Goal: Task Accomplishment & Management: Manage account settings

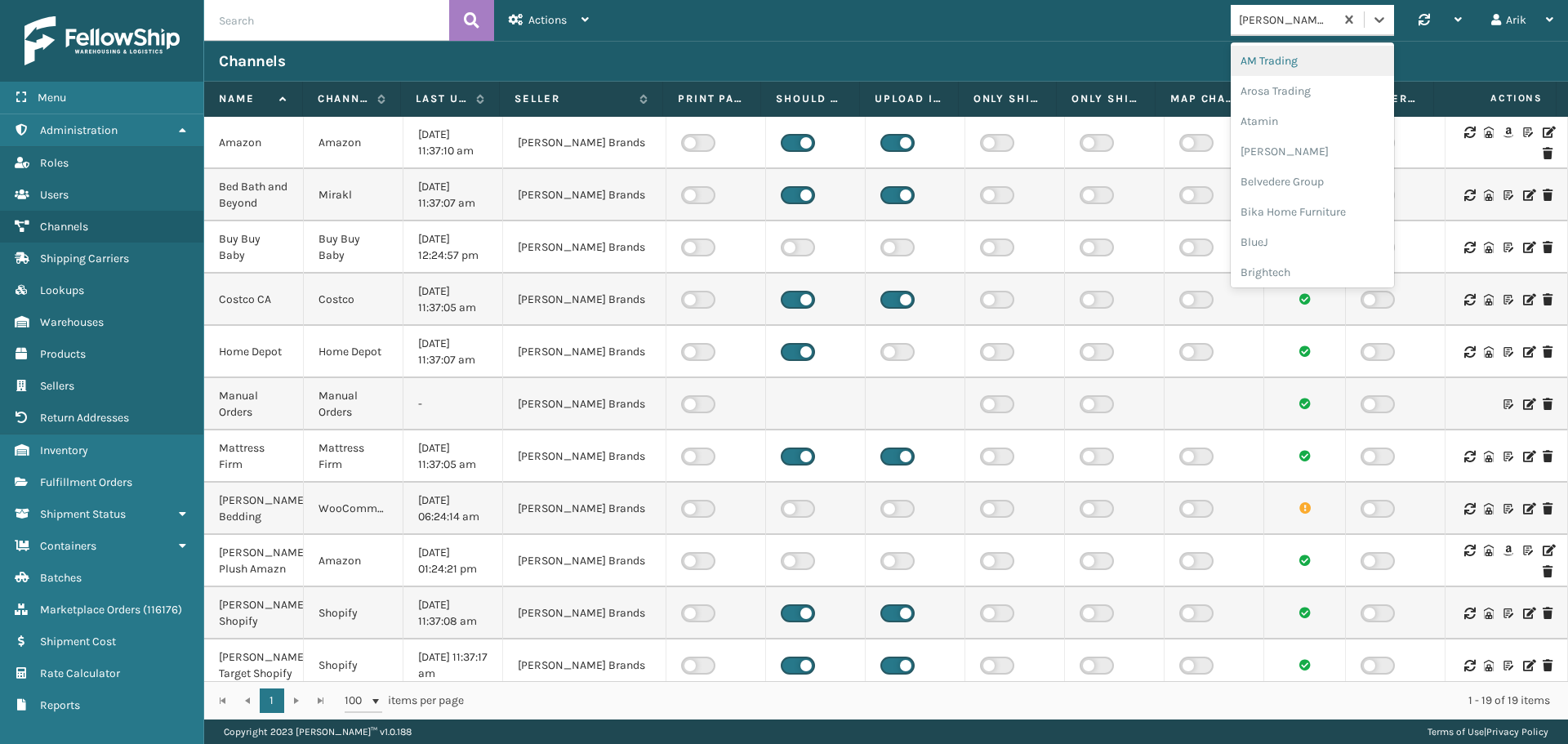
click at [1291, 23] on div "[PERSON_NAME] Brands" at bounding box center [1287, 20] width 98 height 17
click at [1269, 200] on div "Dapper Supply" at bounding box center [1313, 200] width 163 height 31
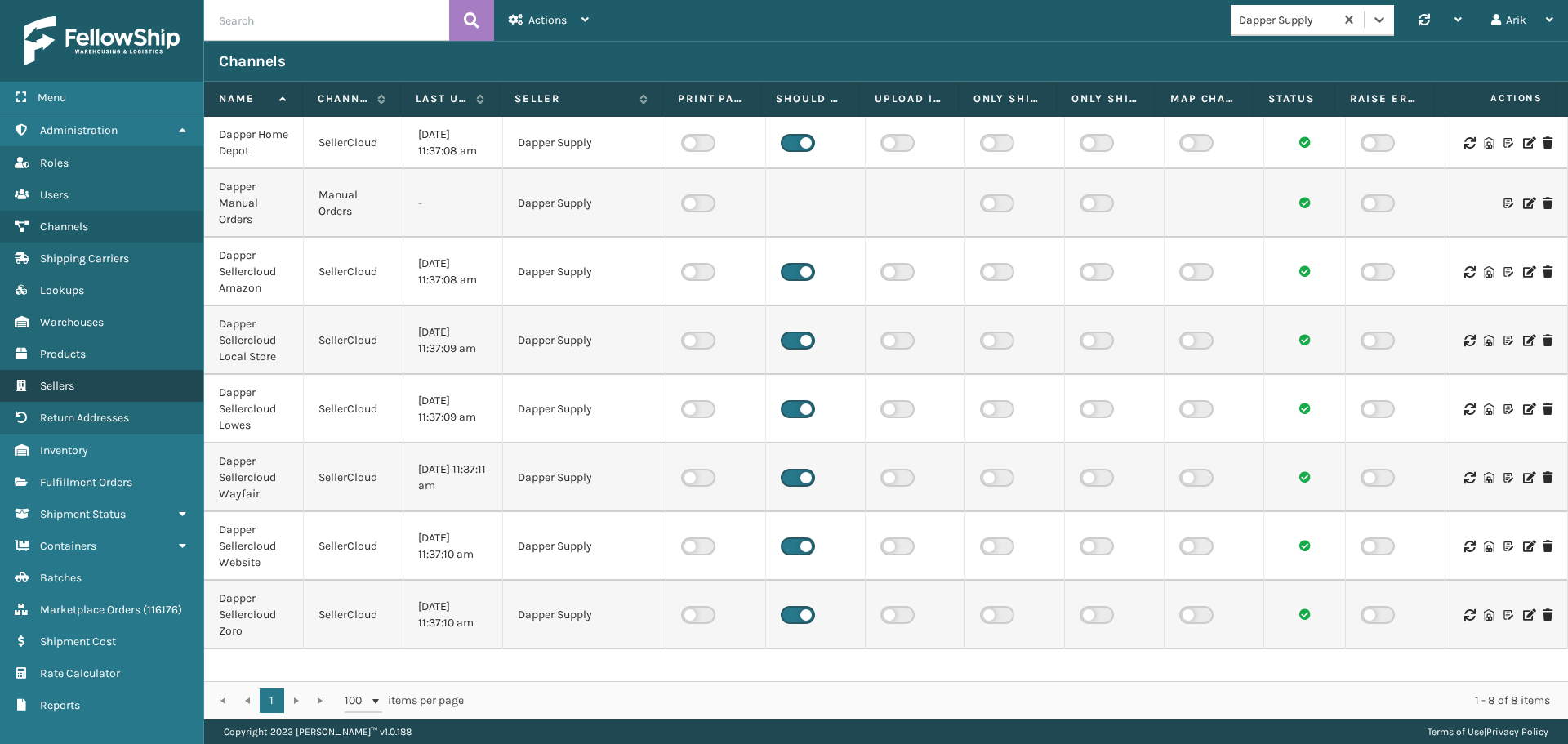
click at [67, 382] on span "Sellers" at bounding box center [57, 385] width 34 height 14
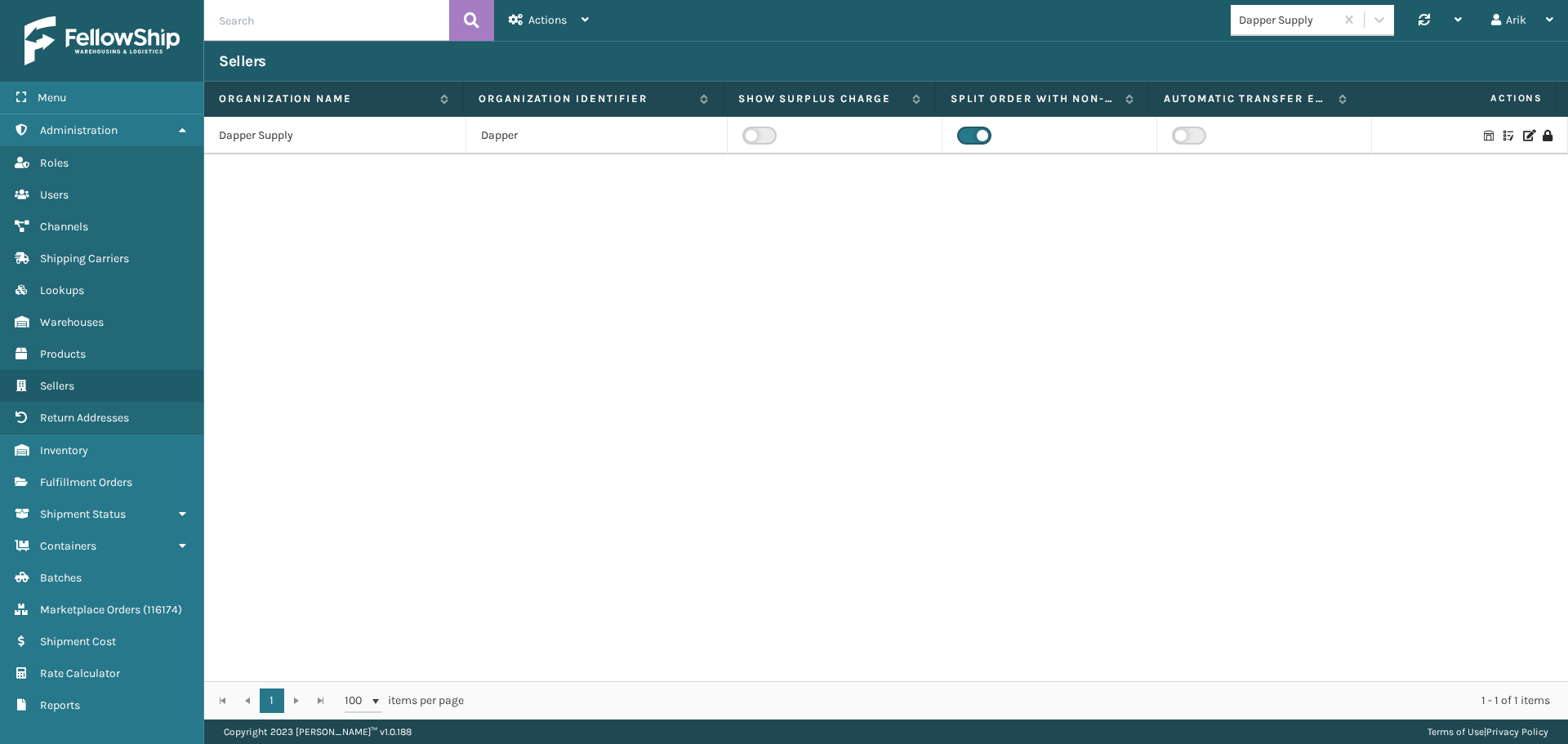
click at [267, 137] on td "Dapper Supply" at bounding box center [335, 136] width 262 height 37
click at [1523, 133] on icon at bounding box center [1528, 136] width 10 height 11
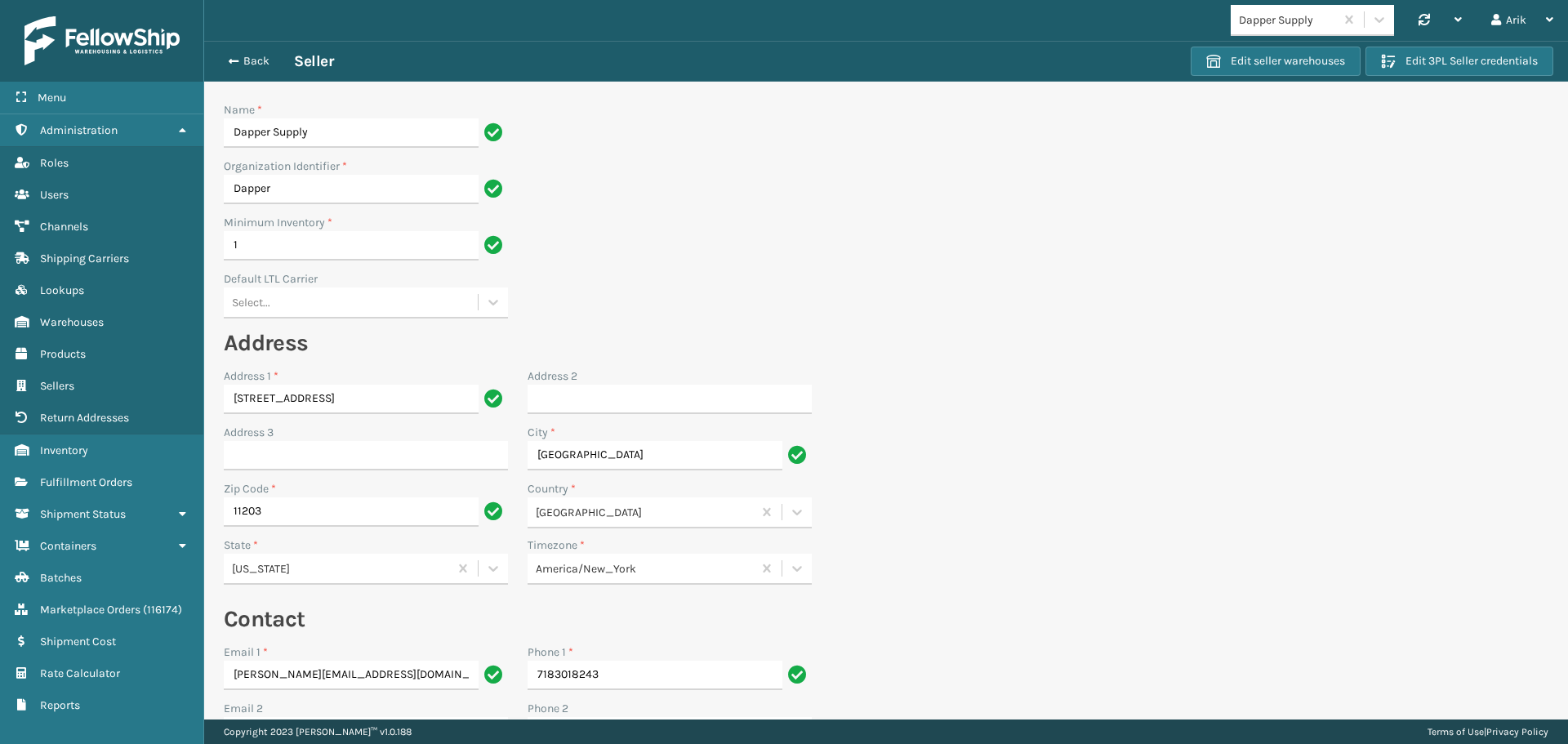
click at [294, 315] on div "Select..." at bounding box center [350, 302] width 254 height 27
click at [284, 340] on div "Dapper LTL" at bounding box center [366, 343] width 284 height 31
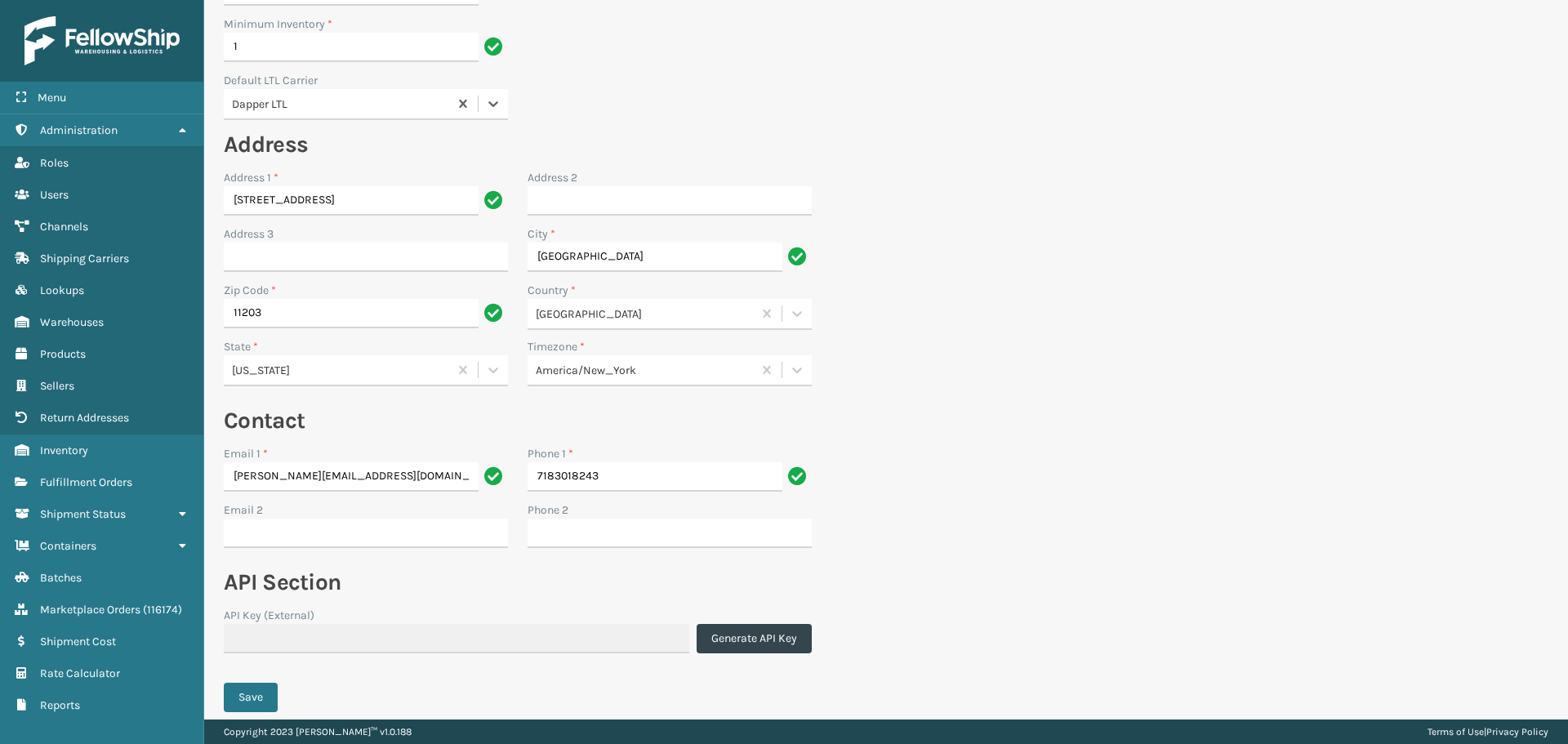
scroll to position [260, 0]
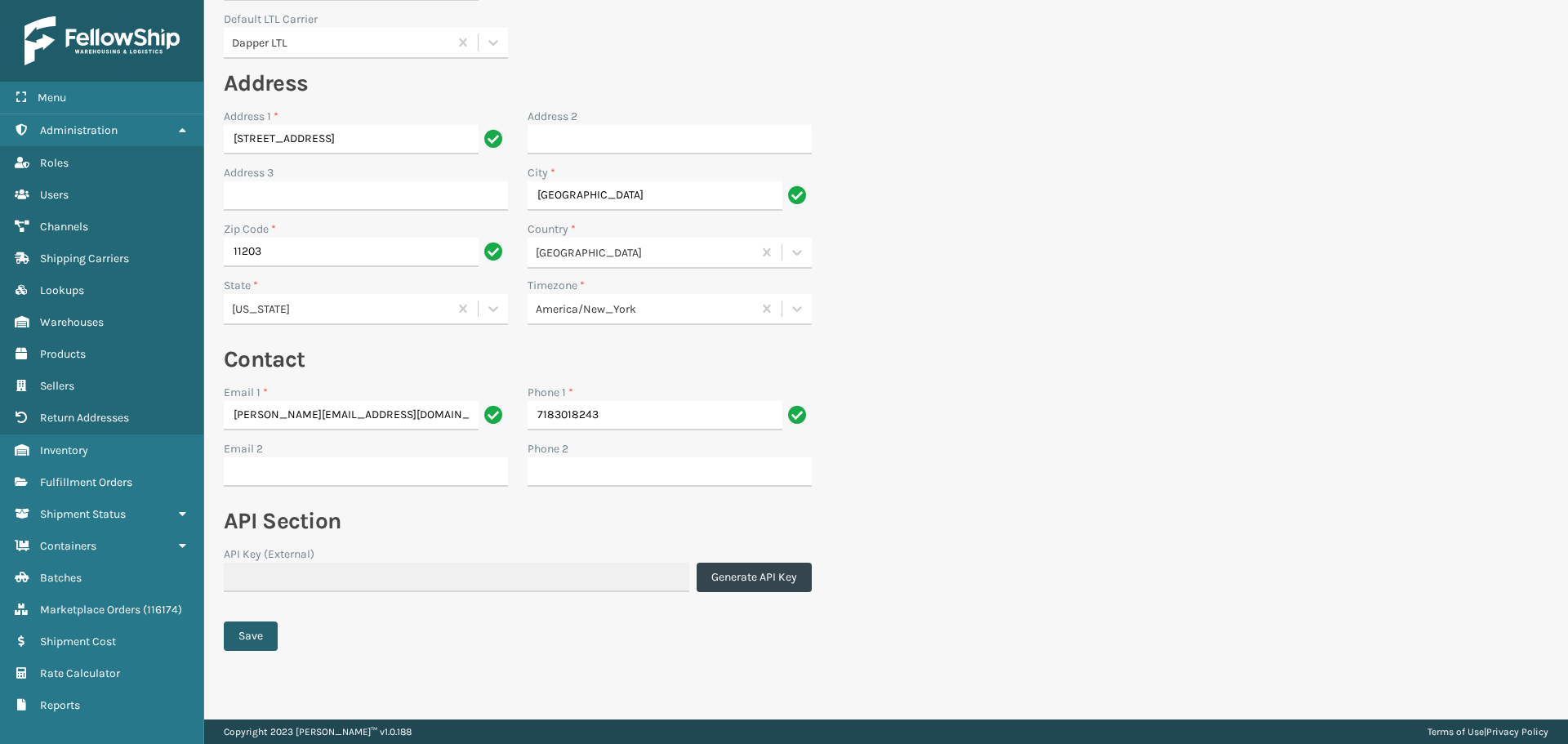
click at [245, 636] on button "Save" at bounding box center [251, 636] width 54 height 30
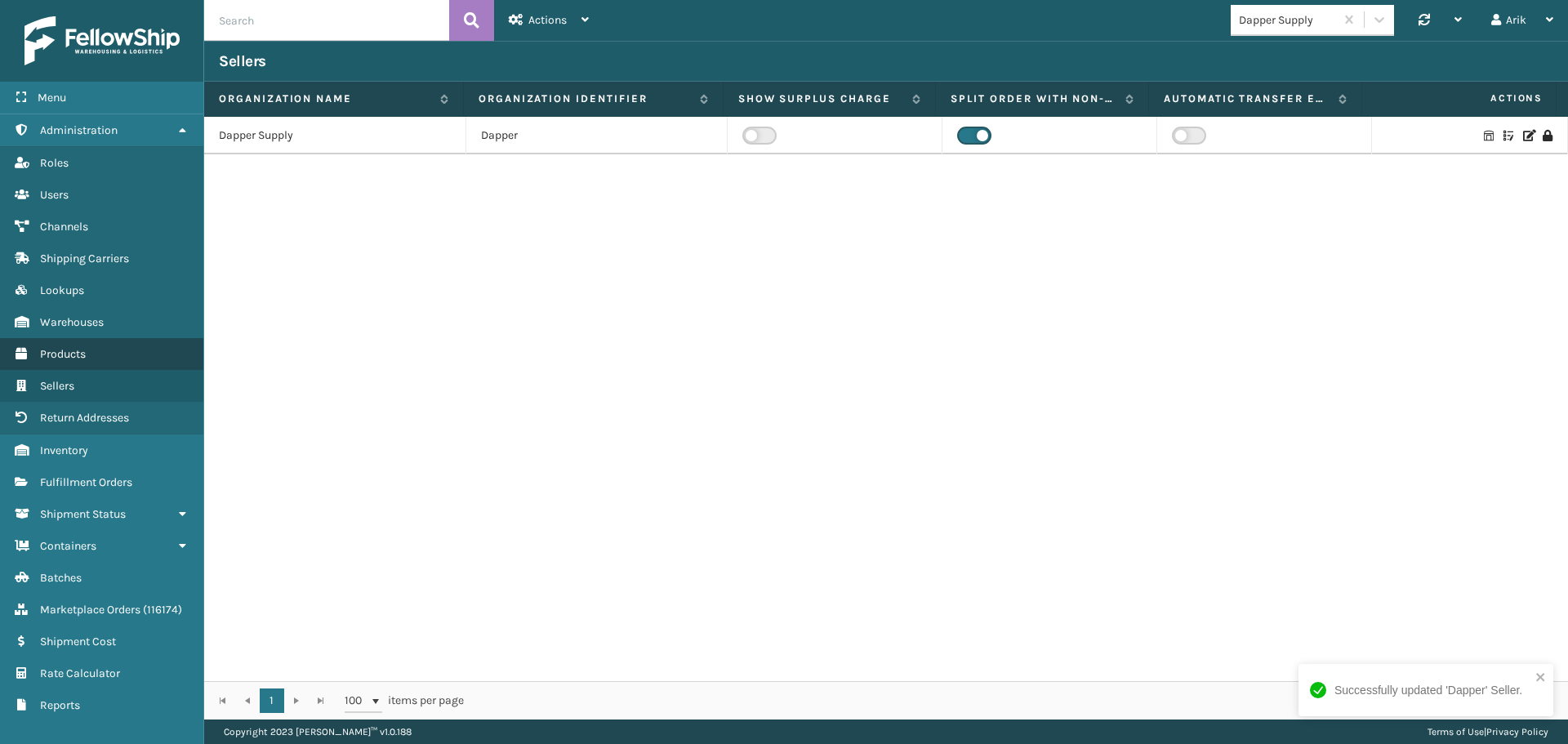
click at [63, 352] on span "Products" at bounding box center [62, 354] width 46 height 14
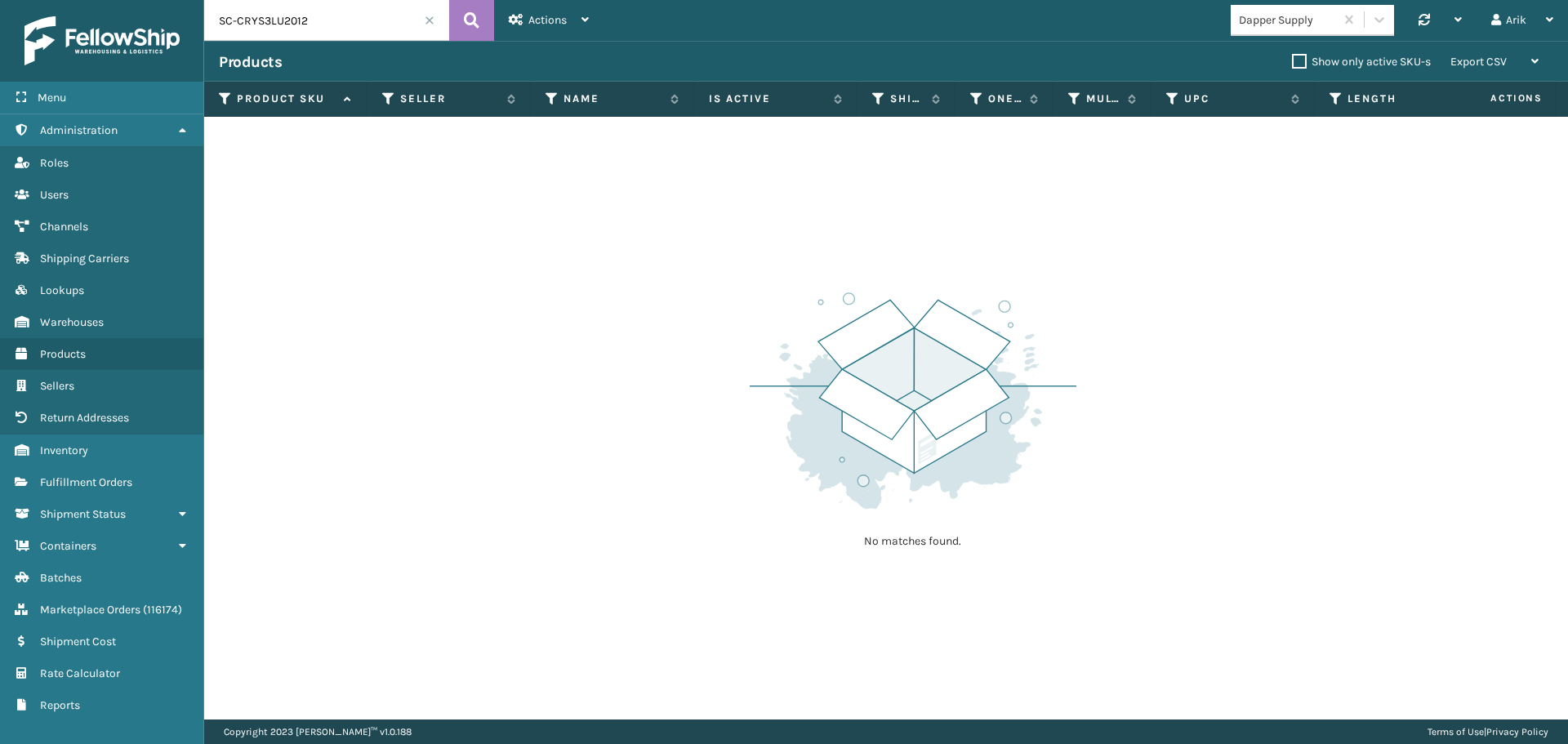
click at [428, 17] on span at bounding box center [429, 20] width 10 height 10
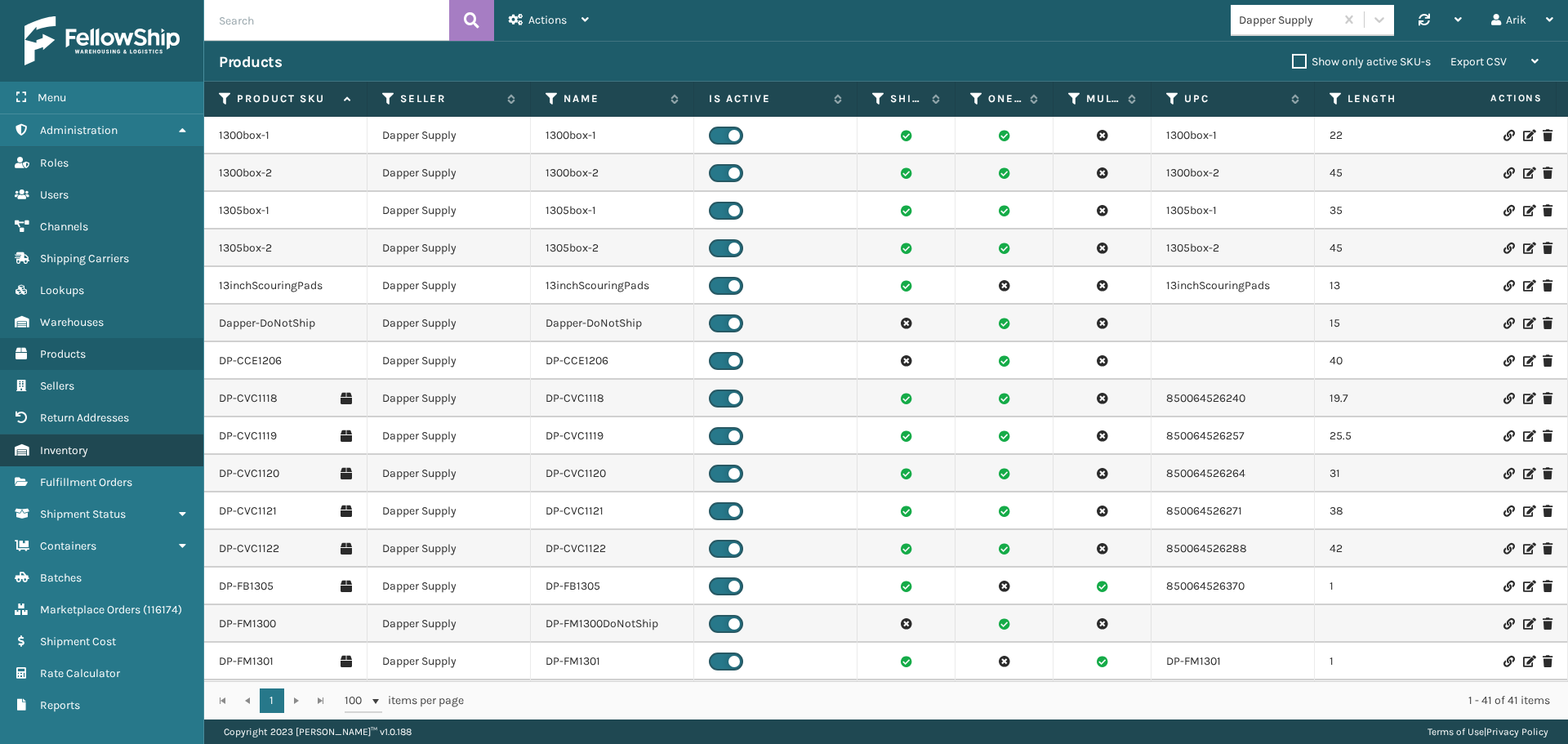
click at [85, 461] on link "Inventory" at bounding box center [101, 450] width 203 height 32
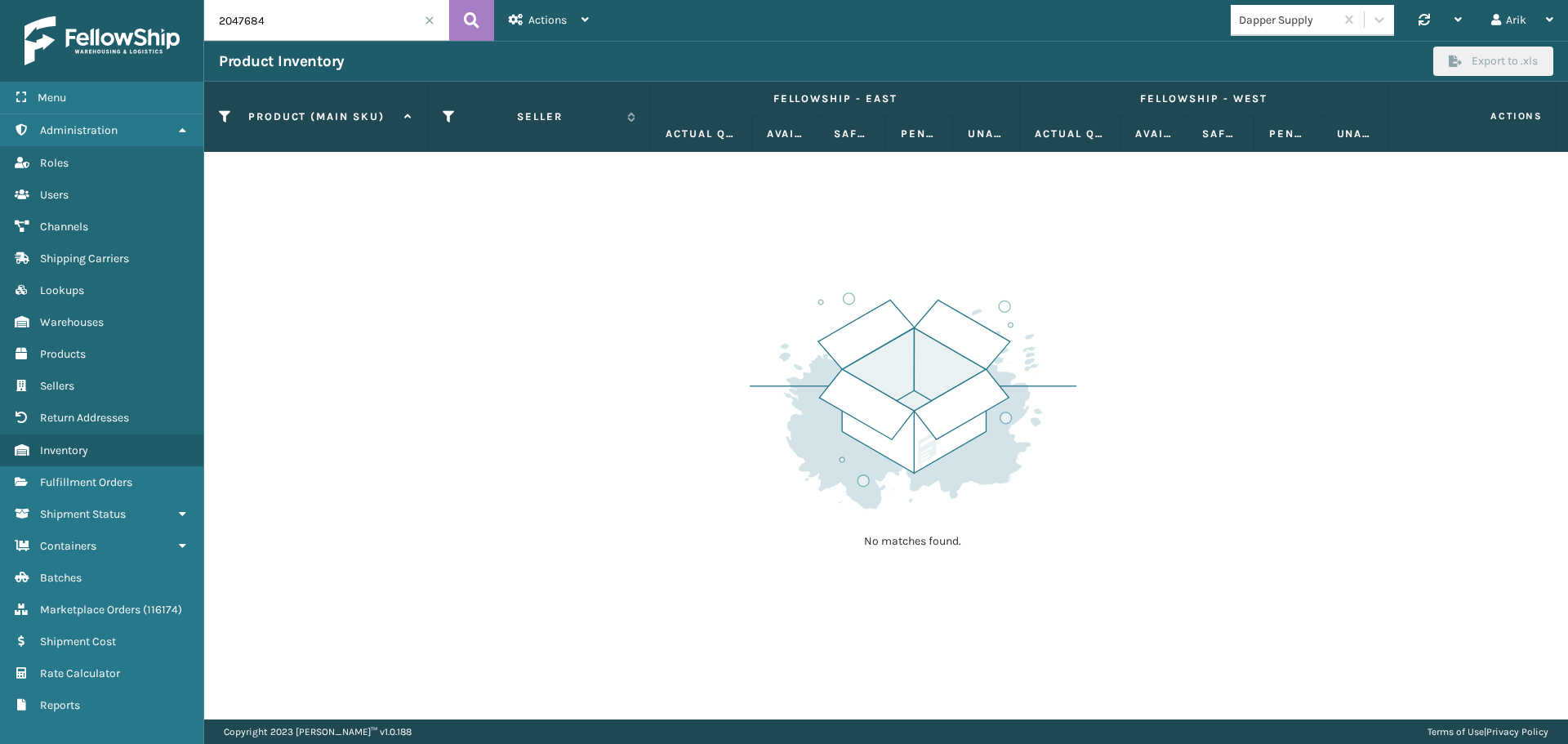
click at [434, 18] on span at bounding box center [429, 20] width 10 height 10
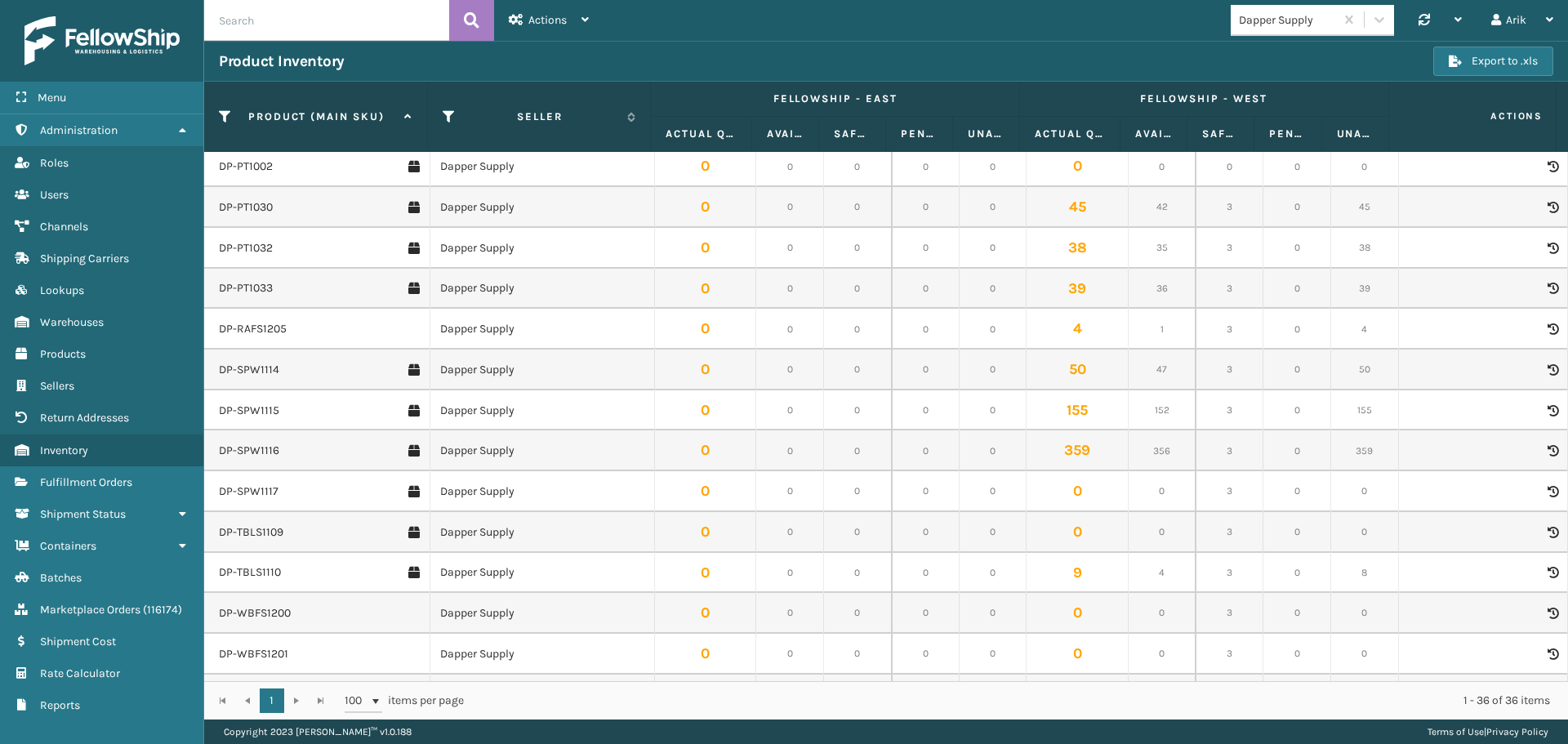
scroll to position [932, 0]
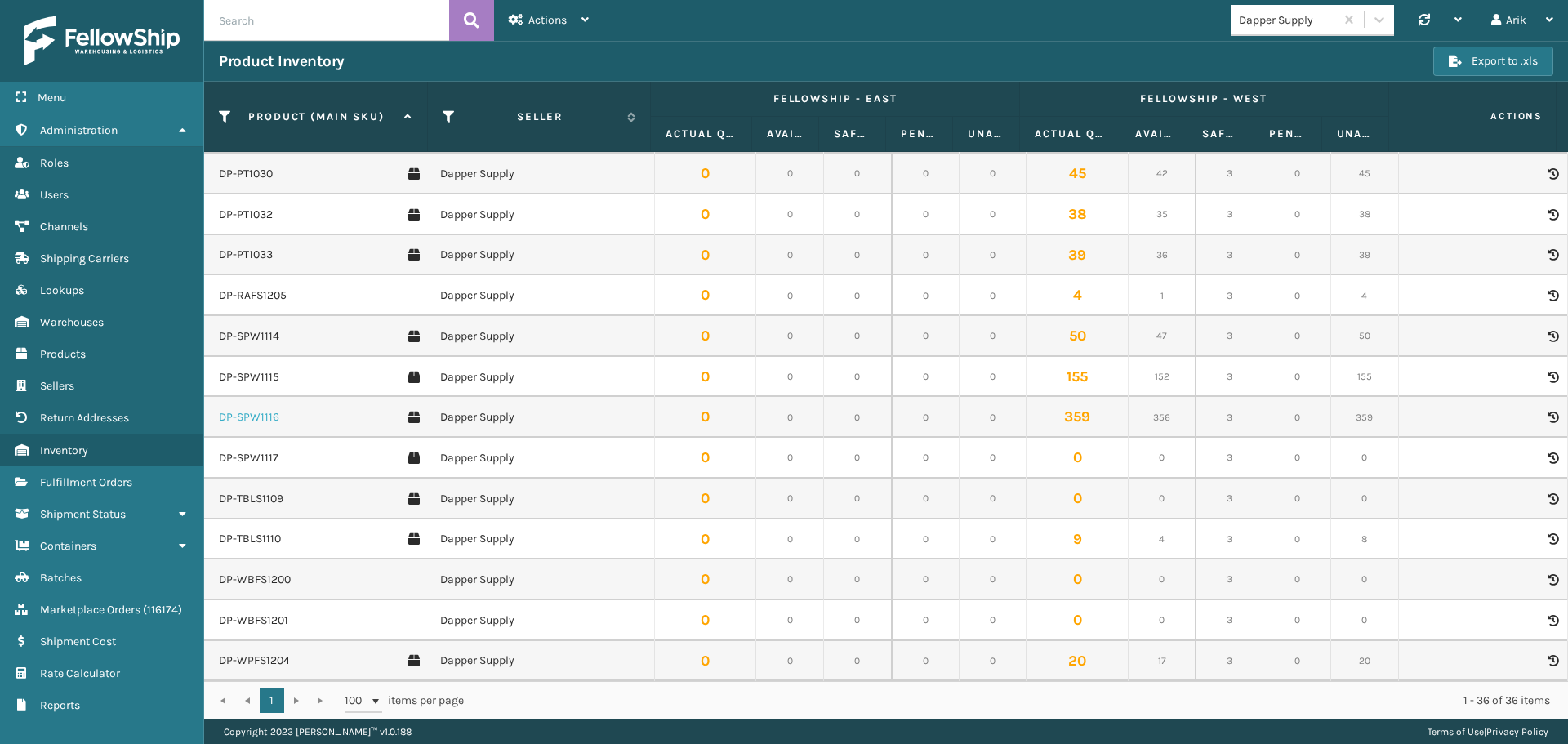
click at [240, 416] on link "DP-SPW1116" at bounding box center [249, 418] width 60 height 17
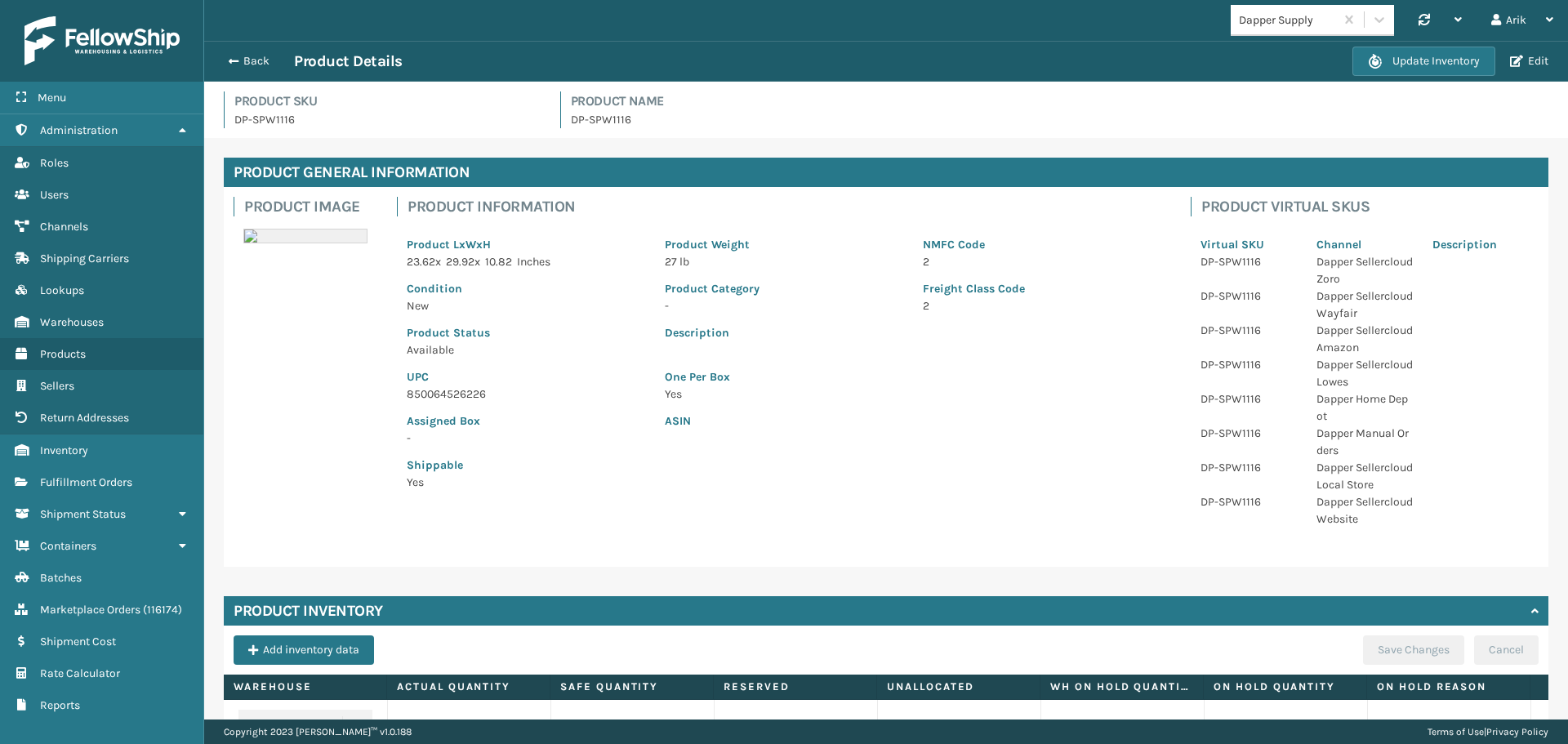
scroll to position [111, 0]
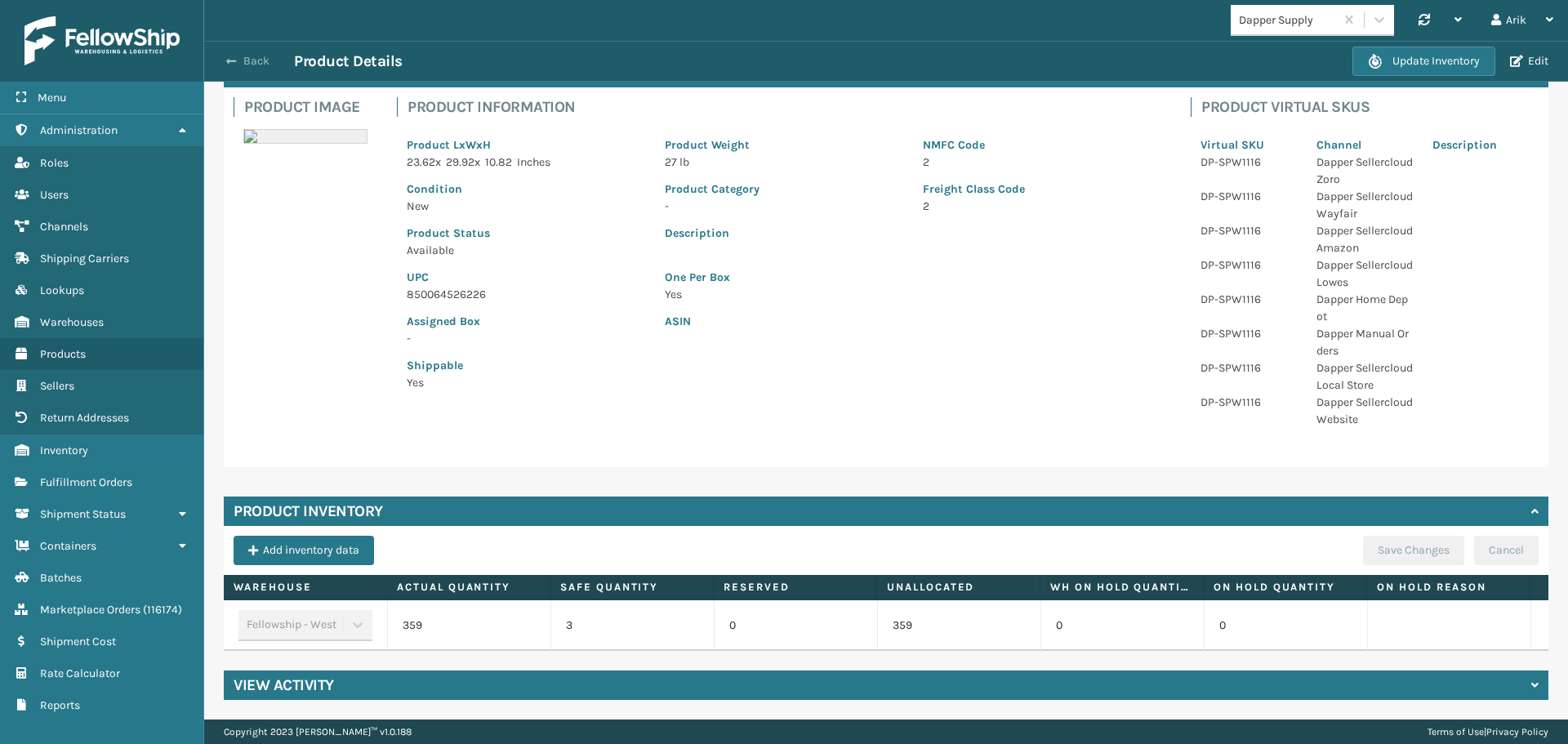
click at [237, 55] on button "Back" at bounding box center [256, 61] width 75 height 15
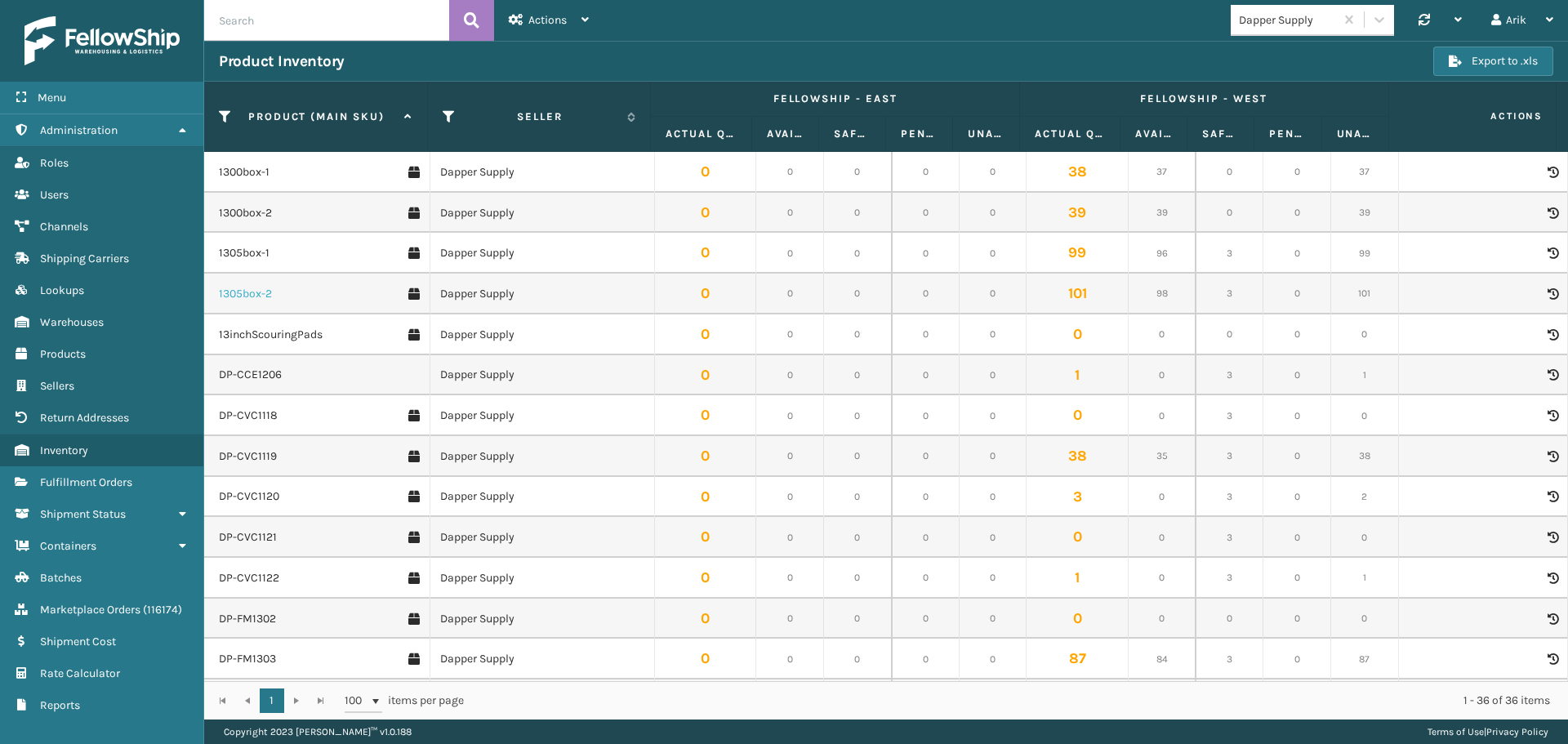
click at [240, 293] on link "1305box-2" at bounding box center [245, 294] width 53 height 17
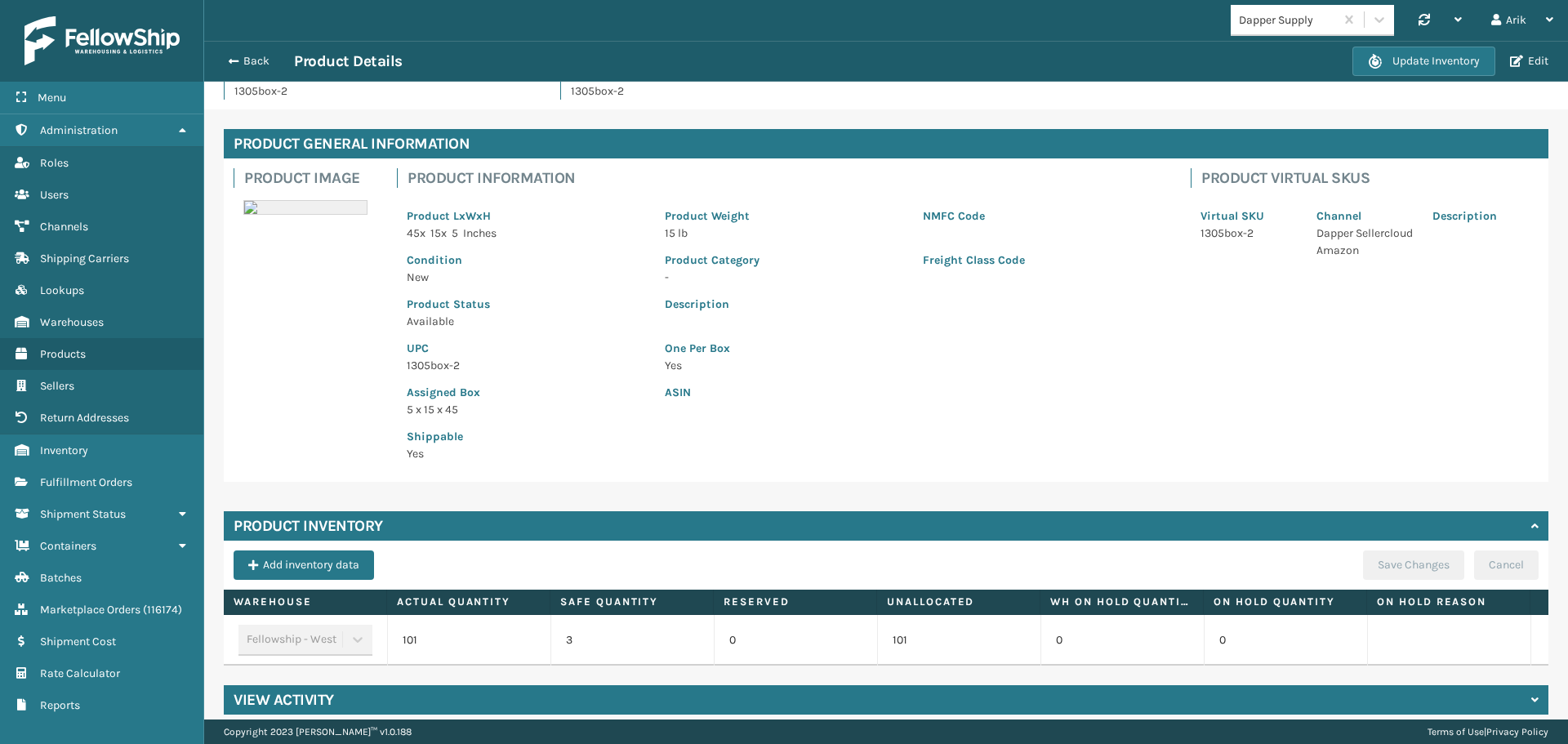
scroll to position [56, 0]
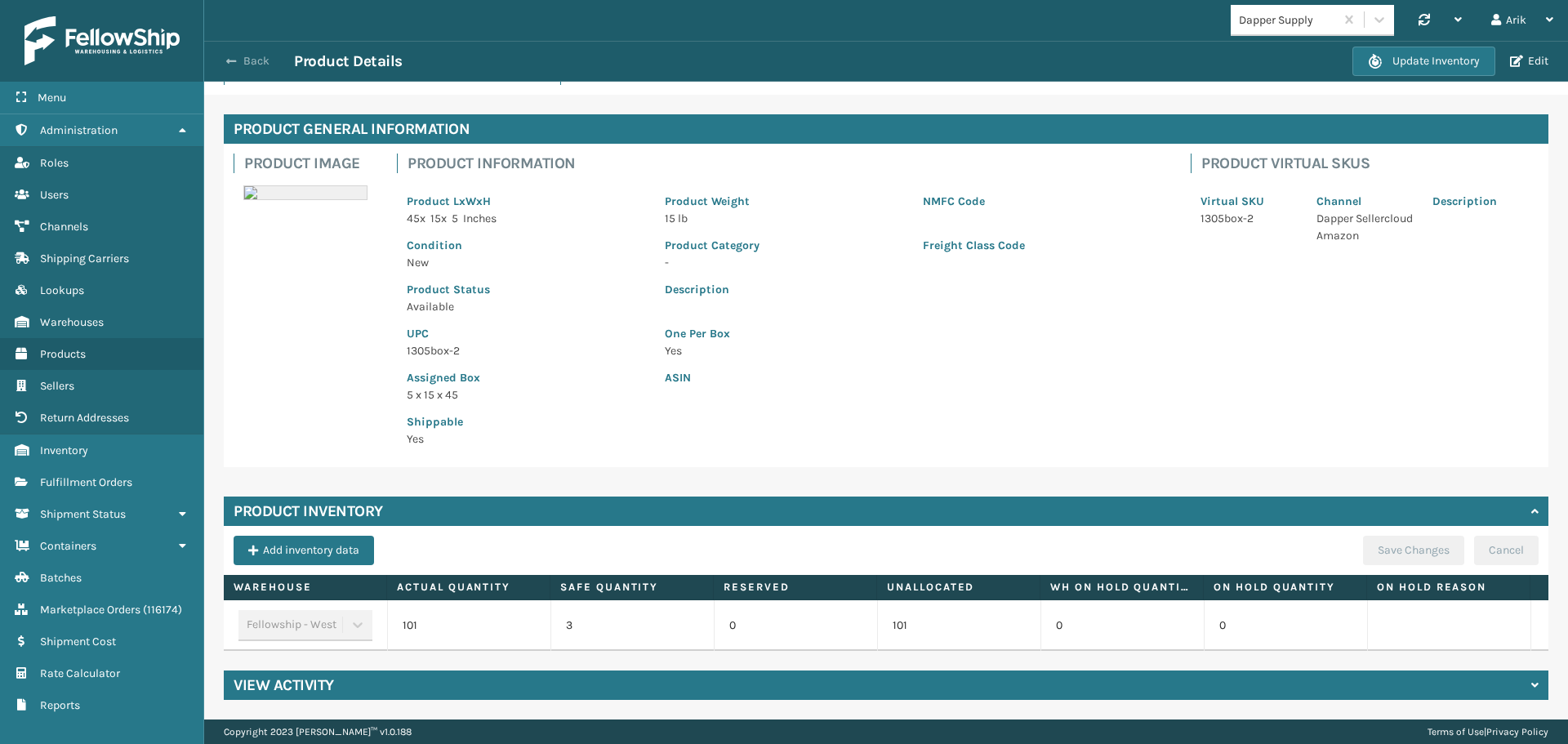
click at [233, 57] on span "button" at bounding box center [231, 61] width 10 height 11
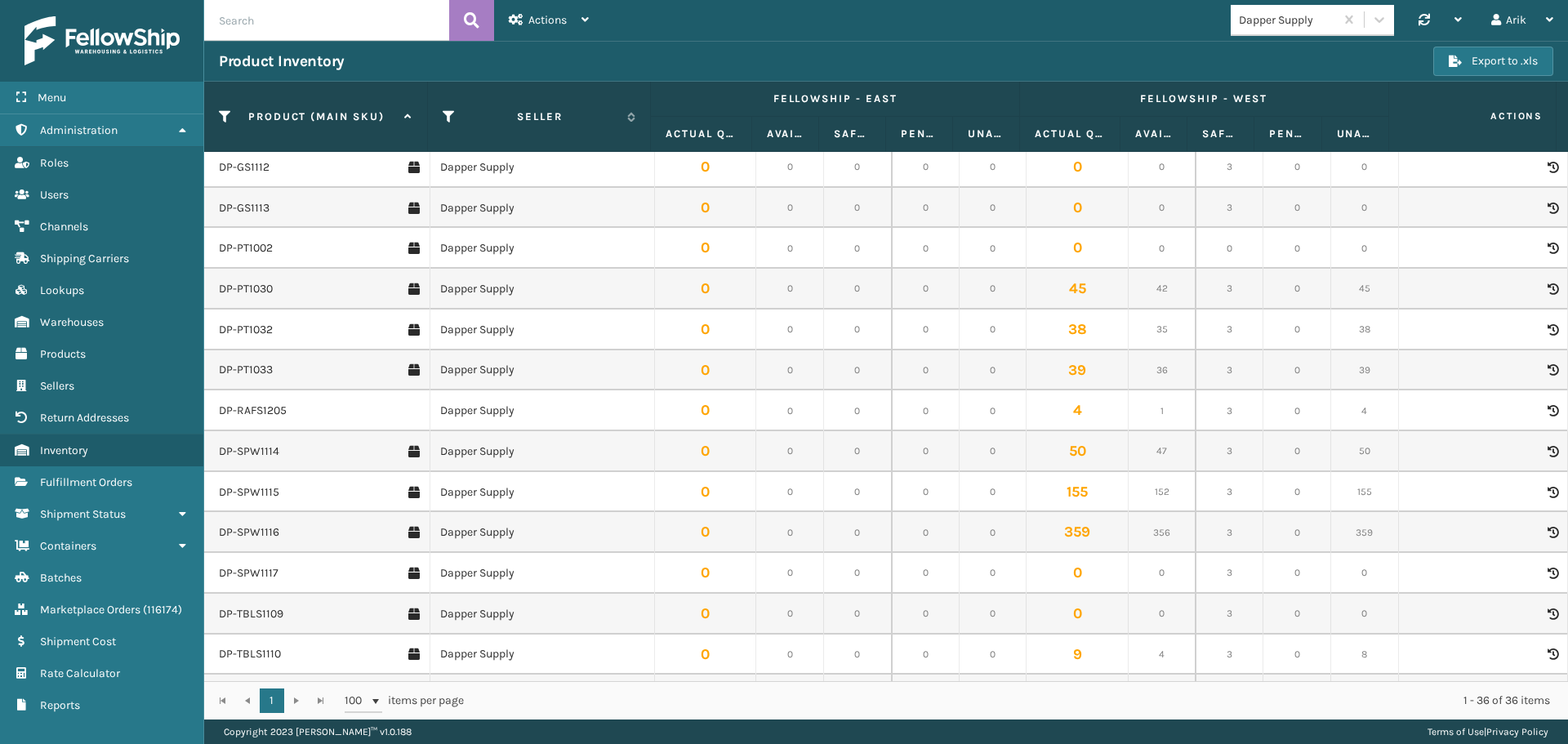
scroll to position [932, 0]
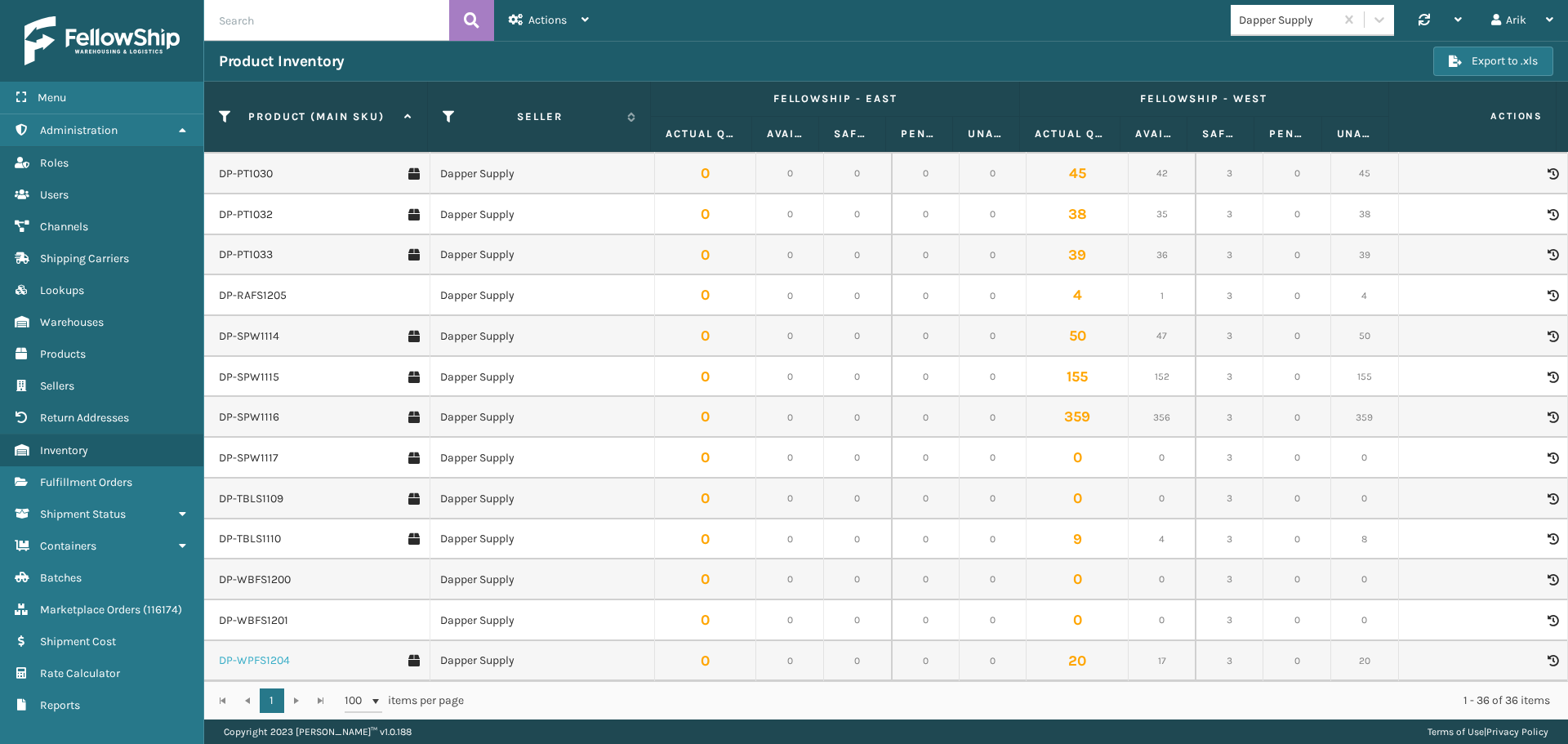
click at [254, 659] on link "DP-WPFS1204" at bounding box center [255, 661] width 71 height 17
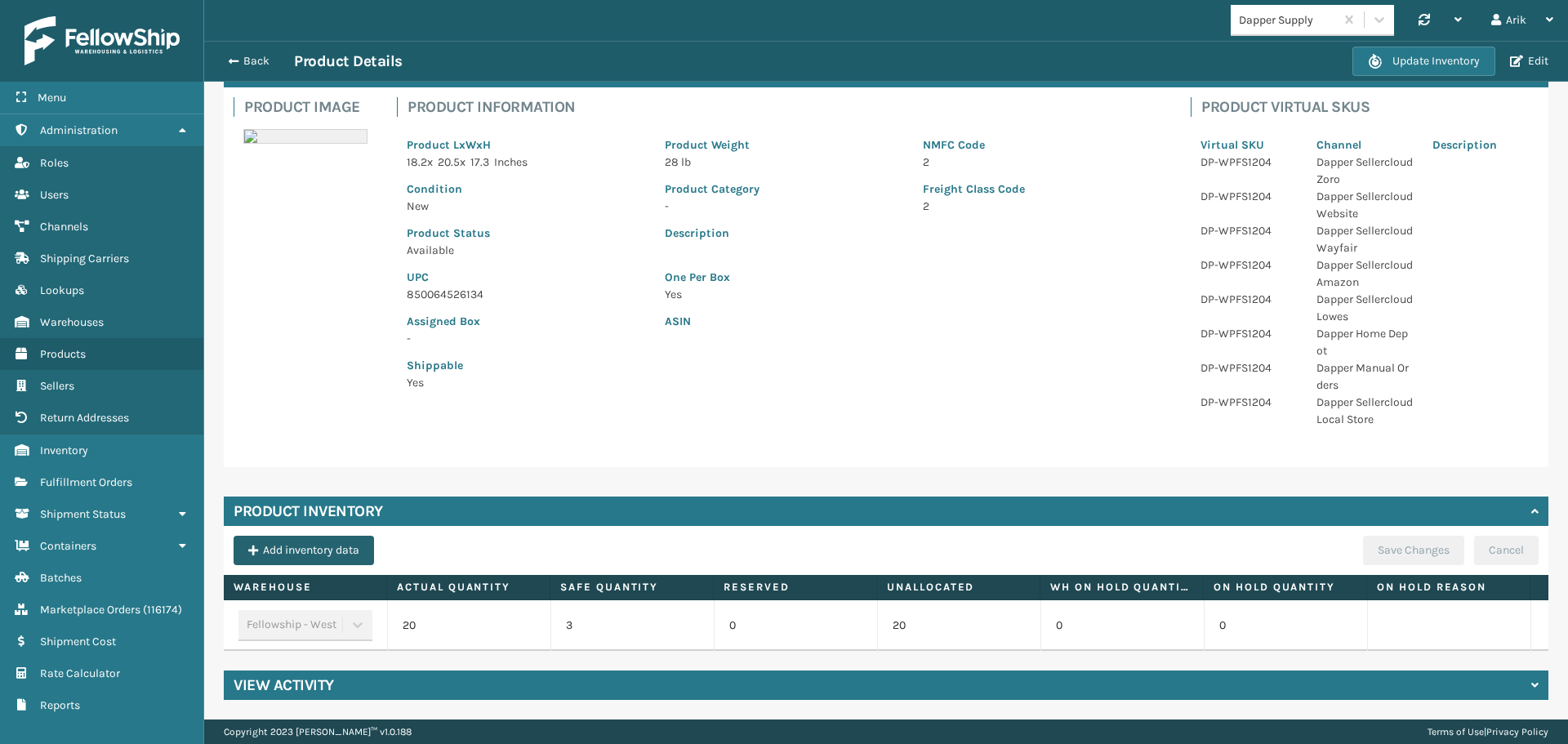
scroll to position [111, 0]
